Goal: Navigation & Orientation: Find specific page/section

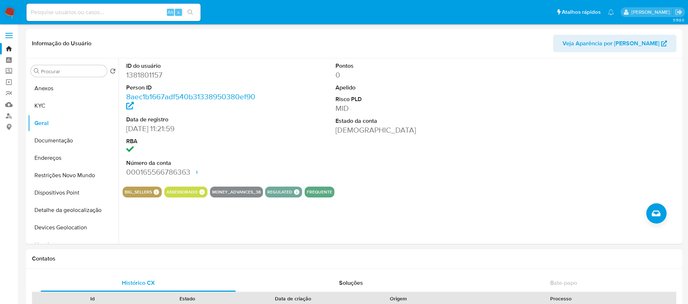
click at [12, 12] on img at bounding box center [10, 12] width 12 height 12
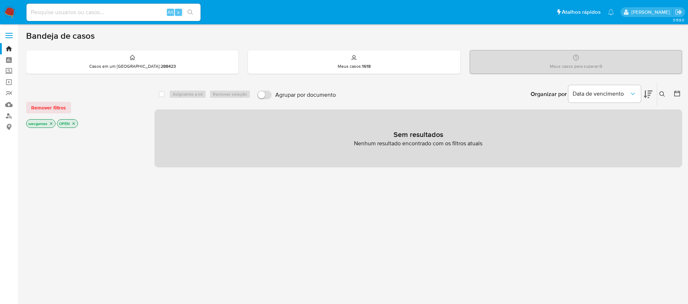
click at [11, 12] on img at bounding box center [10, 12] width 12 height 12
